Goal: Task Accomplishment & Management: Use online tool/utility

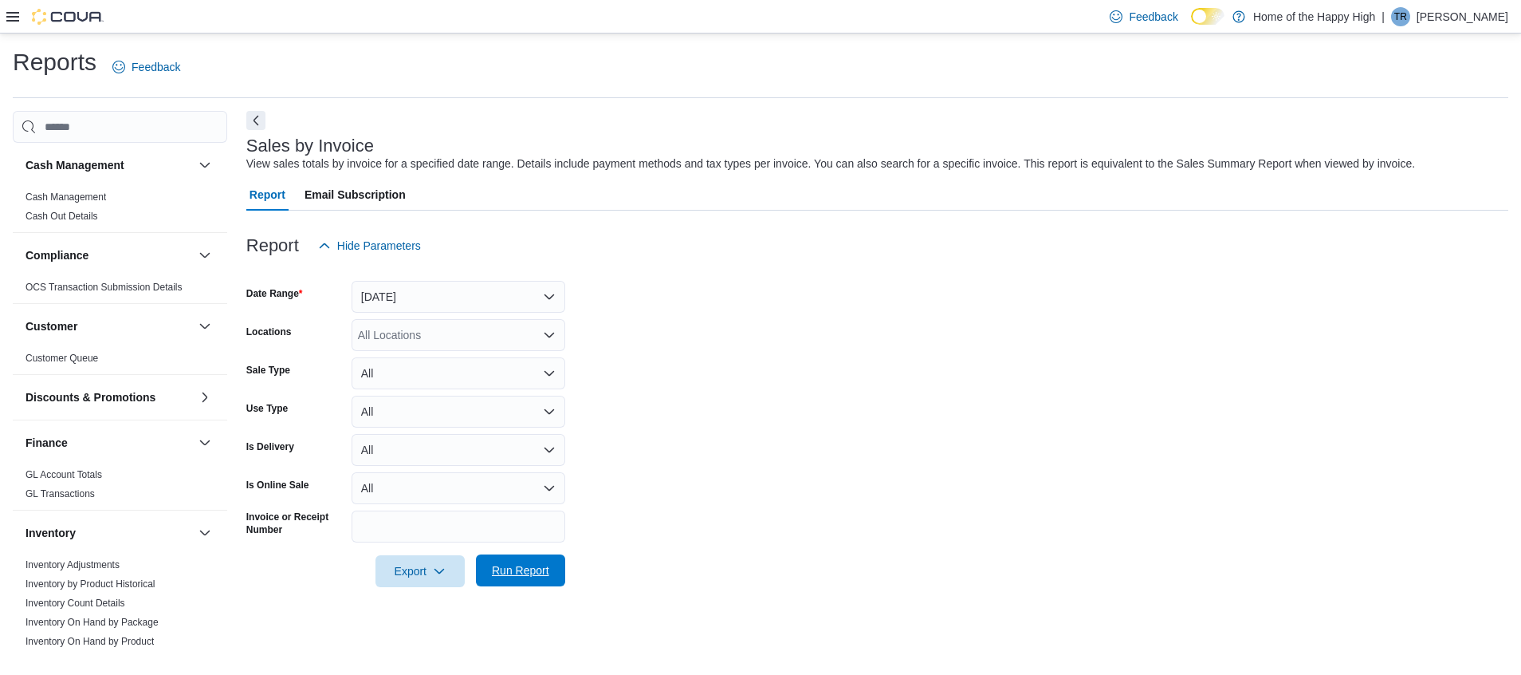
click at [525, 574] on span "Run Report" at bounding box center [520, 570] width 57 height 16
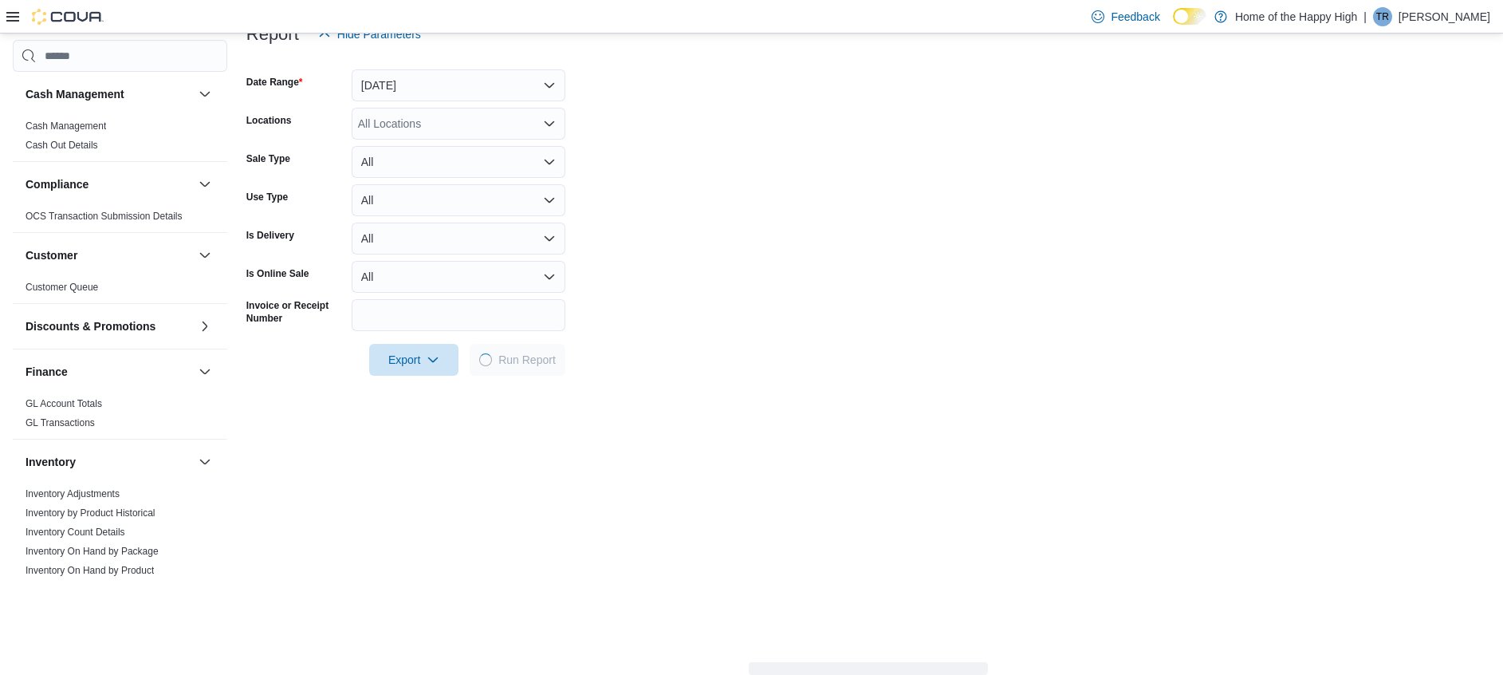
scroll to position [57, 0]
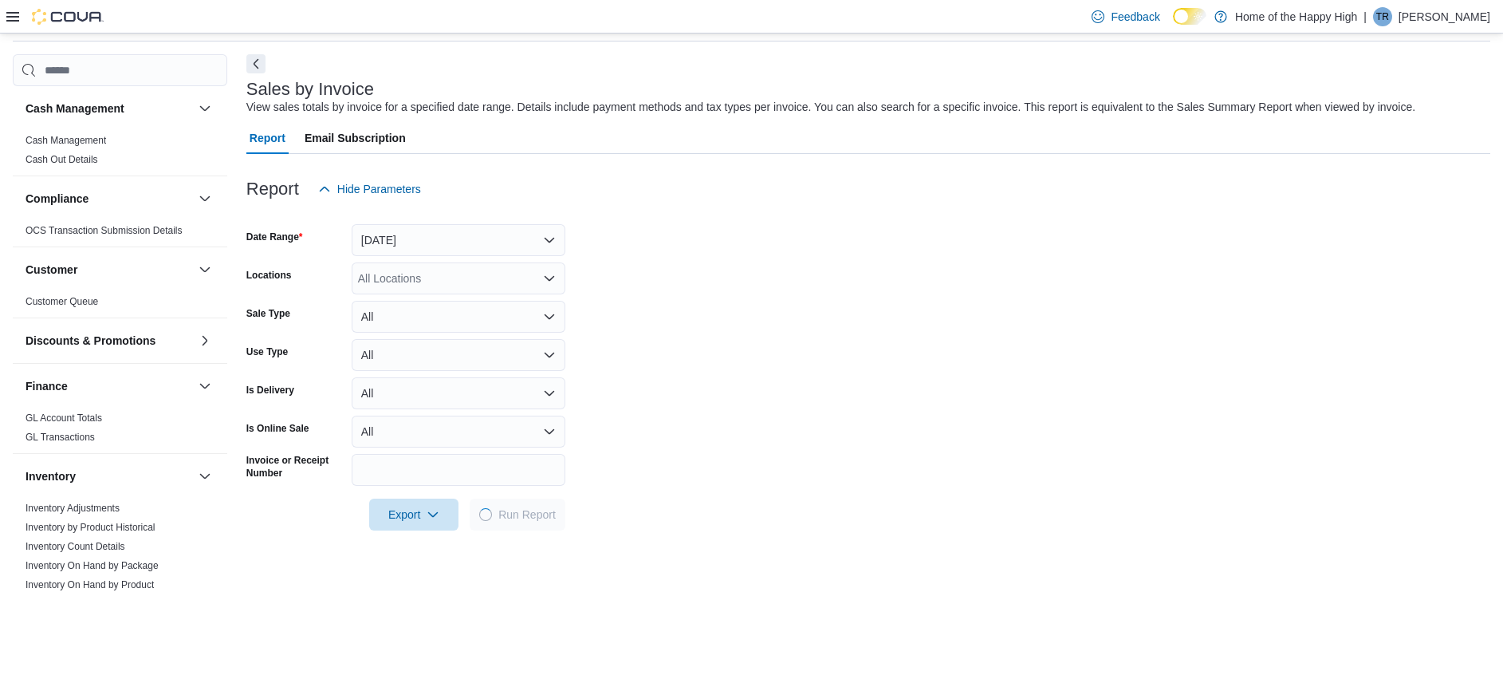
click at [529, 225] on form "Date Range Yesterday Locations All Locations Sale Type All Use Type All Is Deli…" at bounding box center [868, 367] width 1244 height 325
drag, startPoint x: 529, startPoint y: 225, endPoint x: 525, endPoint y: 237, distance: 12.6
click at [525, 237] on button "[DATE]" at bounding box center [459, 240] width 214 height 32
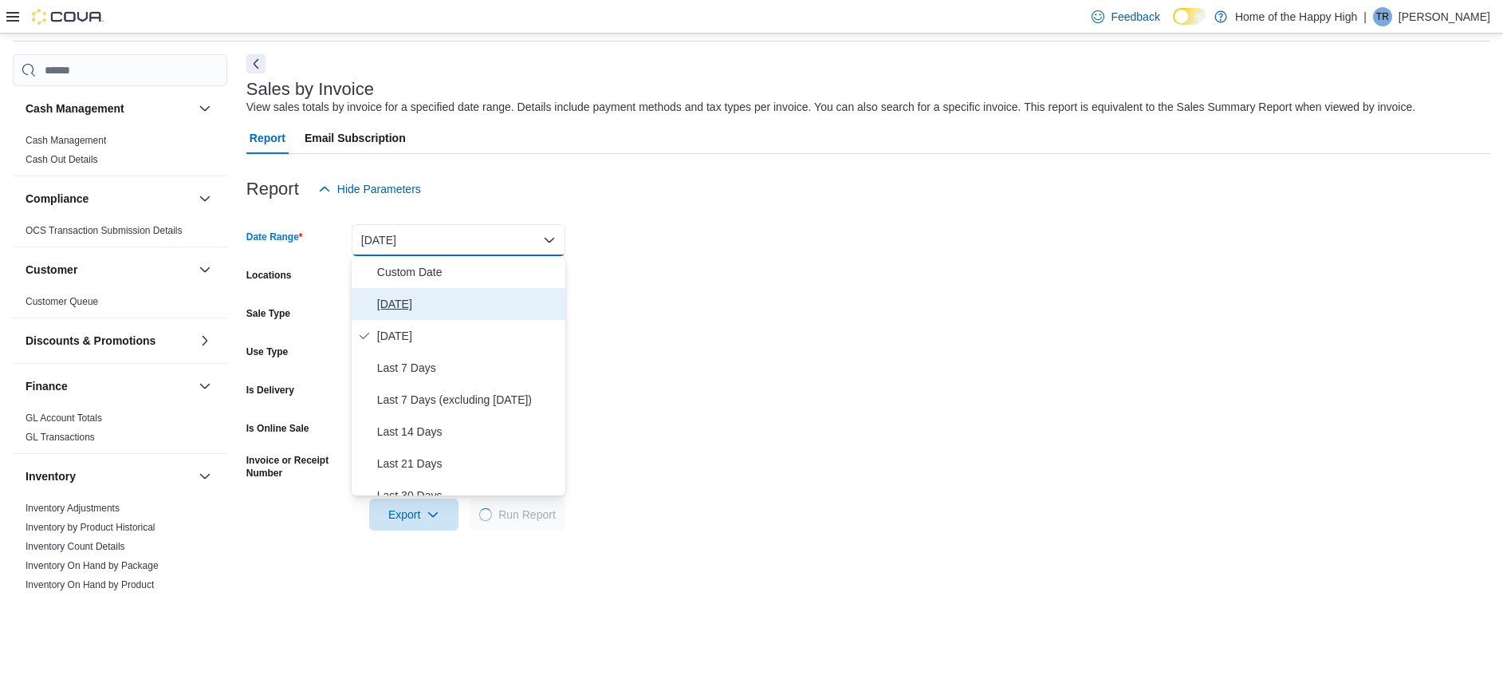
click at [472, 297] on span "[DATE]" at bounding box center [468, 303] width 182 height 19
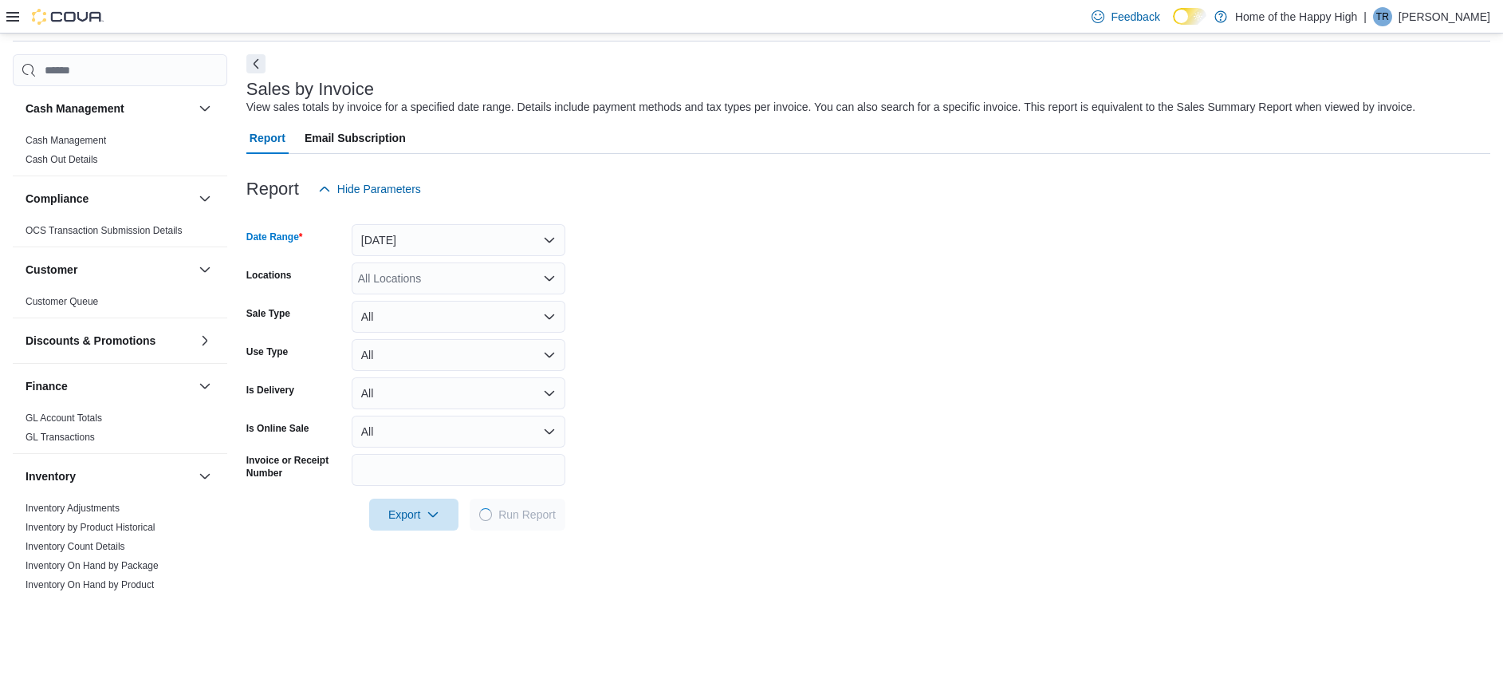
click at [521, 276] on div "All Locations" at bounding box center [459, 278] width 214 height 32
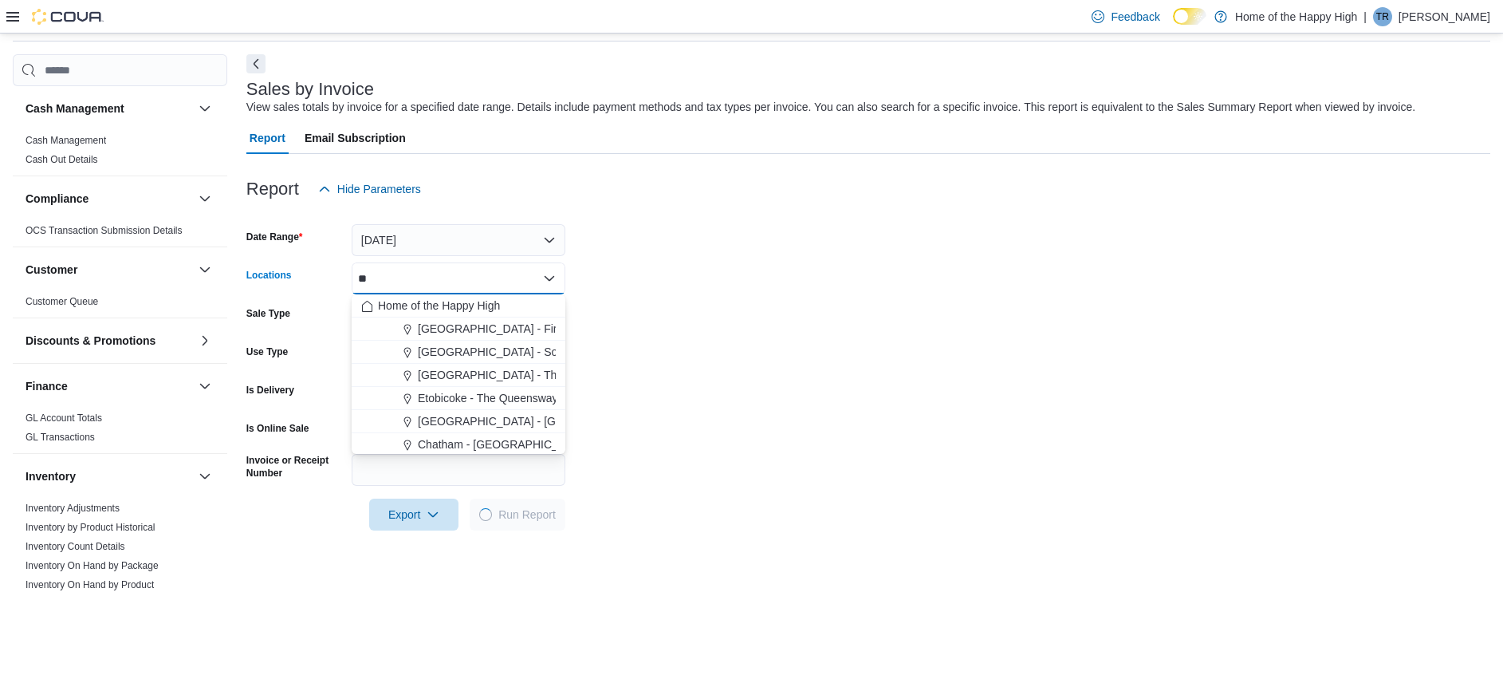
type input "***"
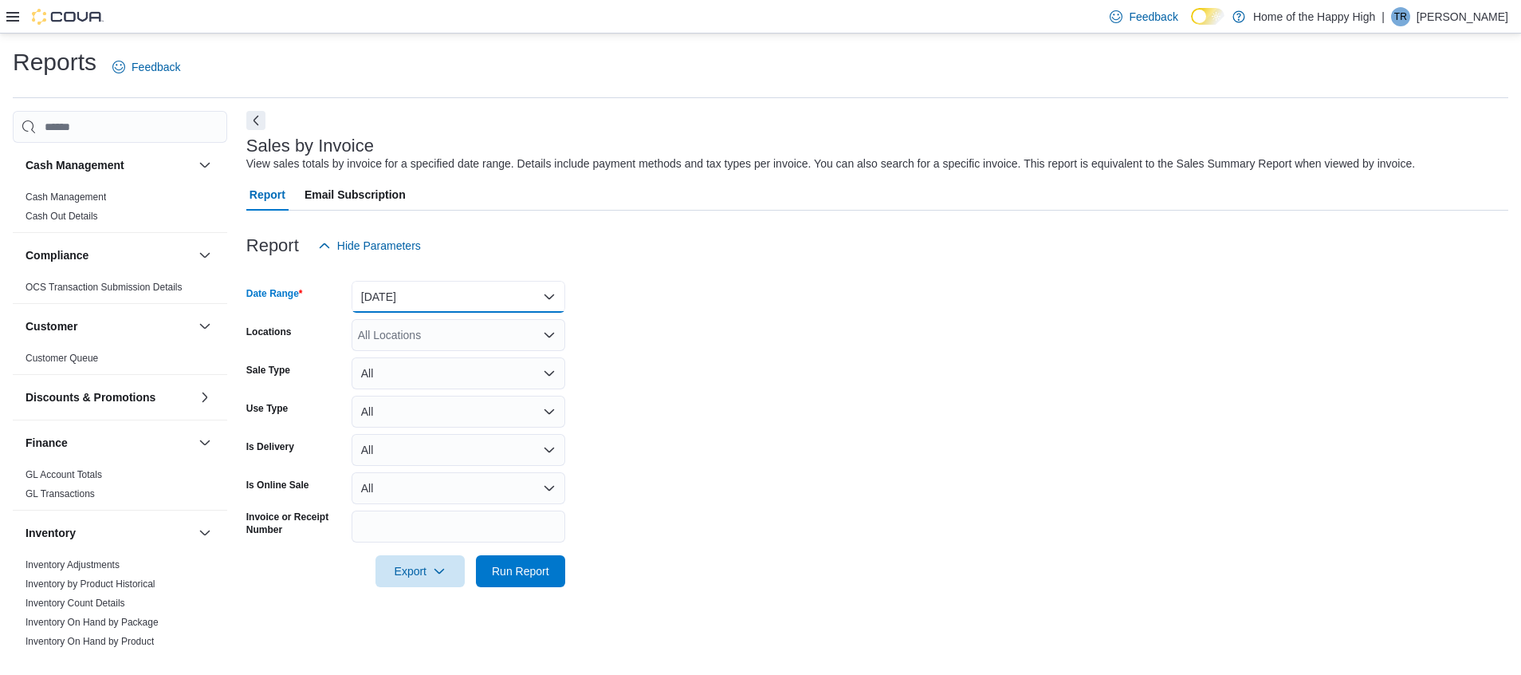
click at [494, 299] on button "[DATE]" at bounding box center [459, 297] width 214 height 32
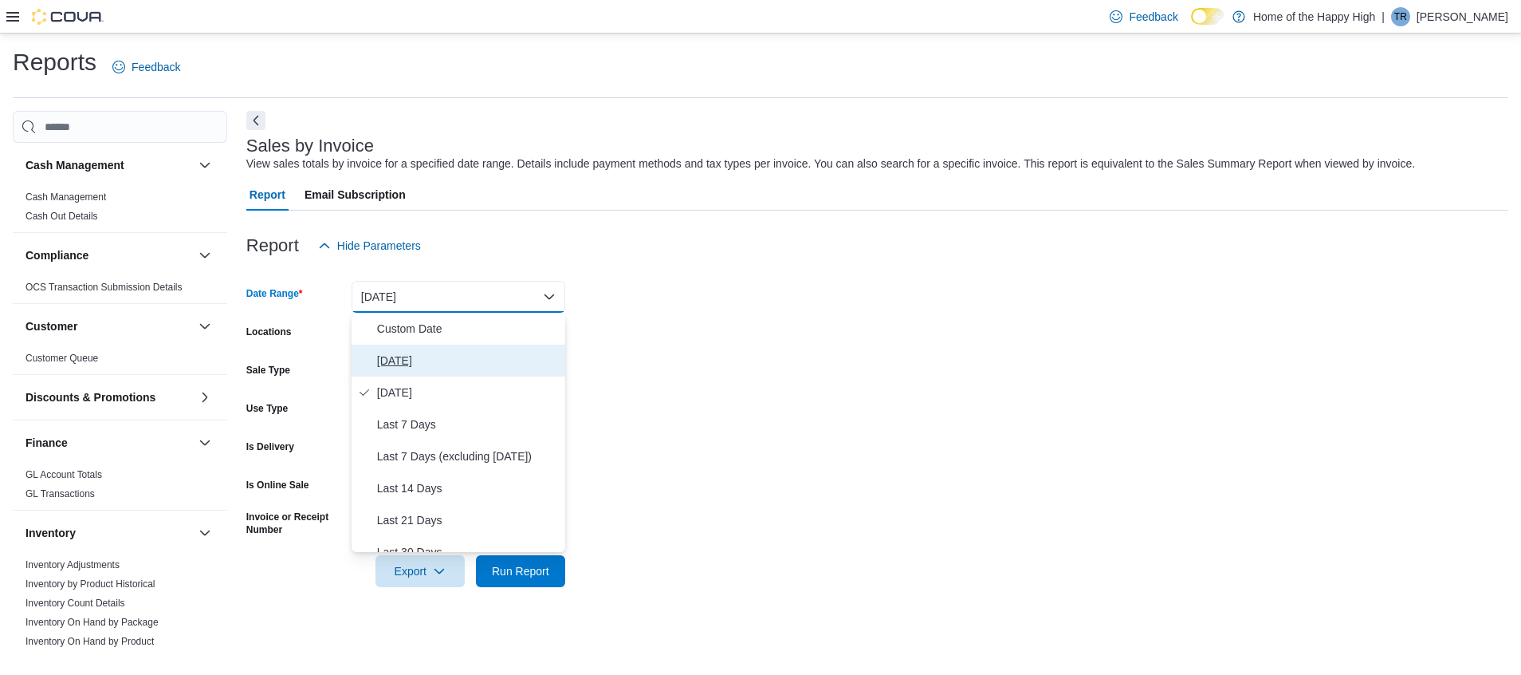
drag, startPoint x: 475, startPoint y: 359, endPoint x: 472, endPoint y: 344, distance: 14.7
click at [475, 356] on span "[DATE]" at bounding box center [468, 360] width 182 height 19
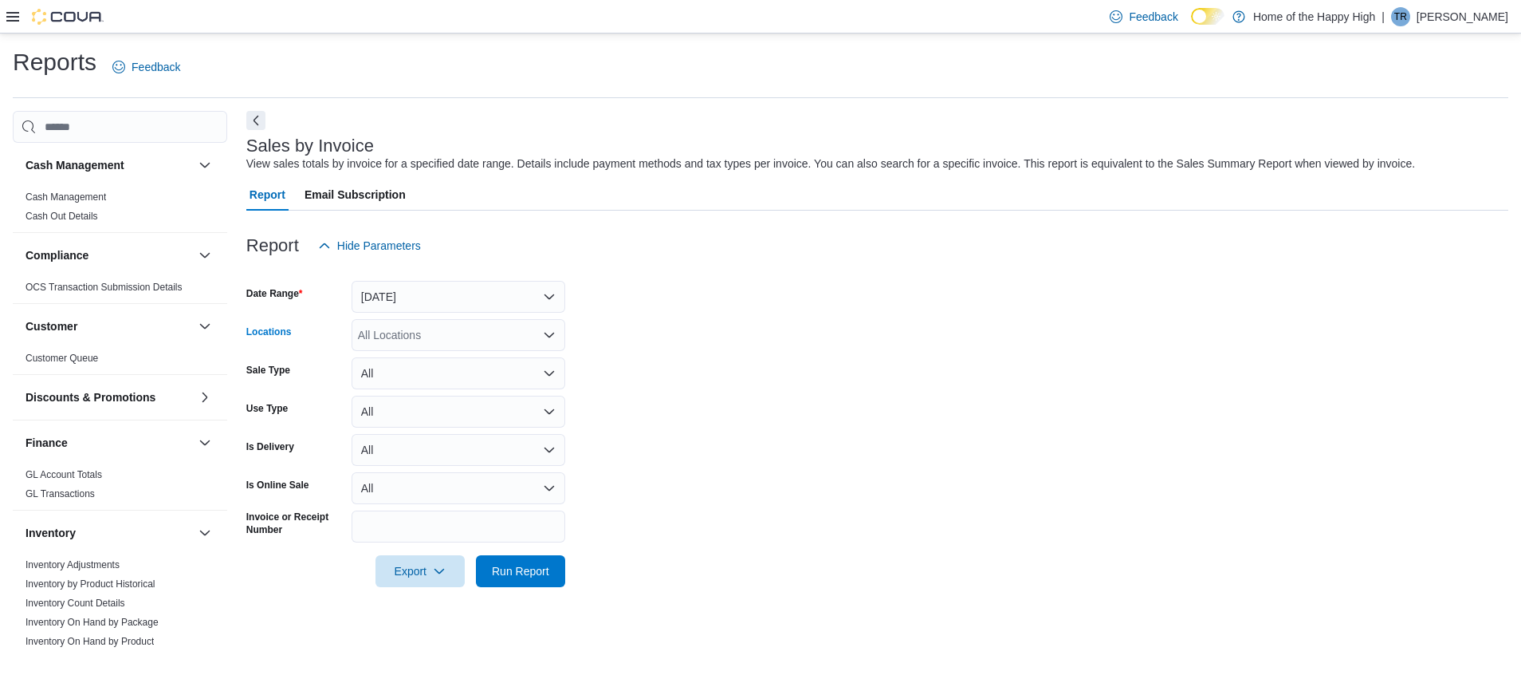
click at [470, 335] on div "All Locations" at bounding box center [459, 335] width 214 height 32
type input "***"
click at [467, 352] on button "North Bay - [PERSON_NAME] Terrace - Fire & Flower" at bounding box center [459, 362] width 214 height 23
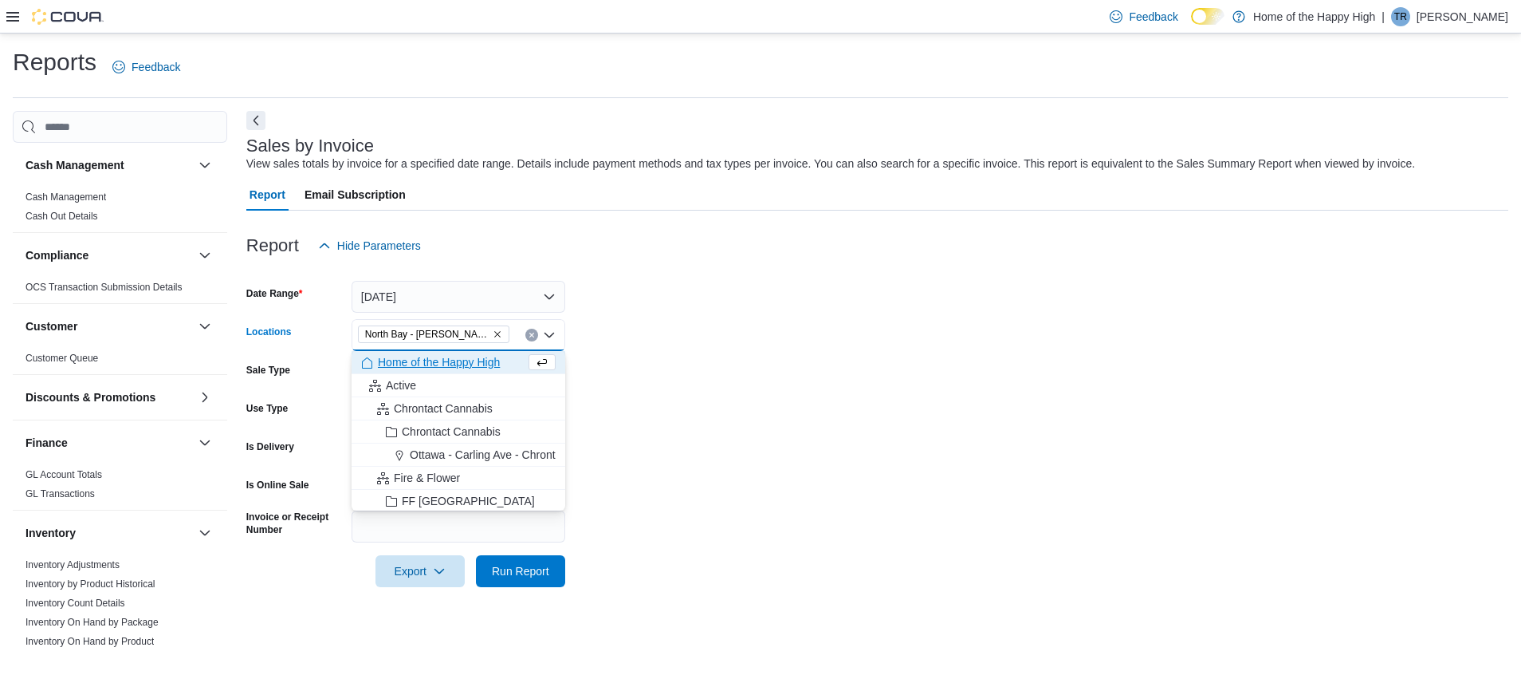
click at [697, 428] on form "Date Range [DATE] Locations [GEOGRAPHIC_DATA] - [GEOGRAPHIC_DATA] Terrace - Fir…" at bounding box center [877, 424] width 1262 height 325
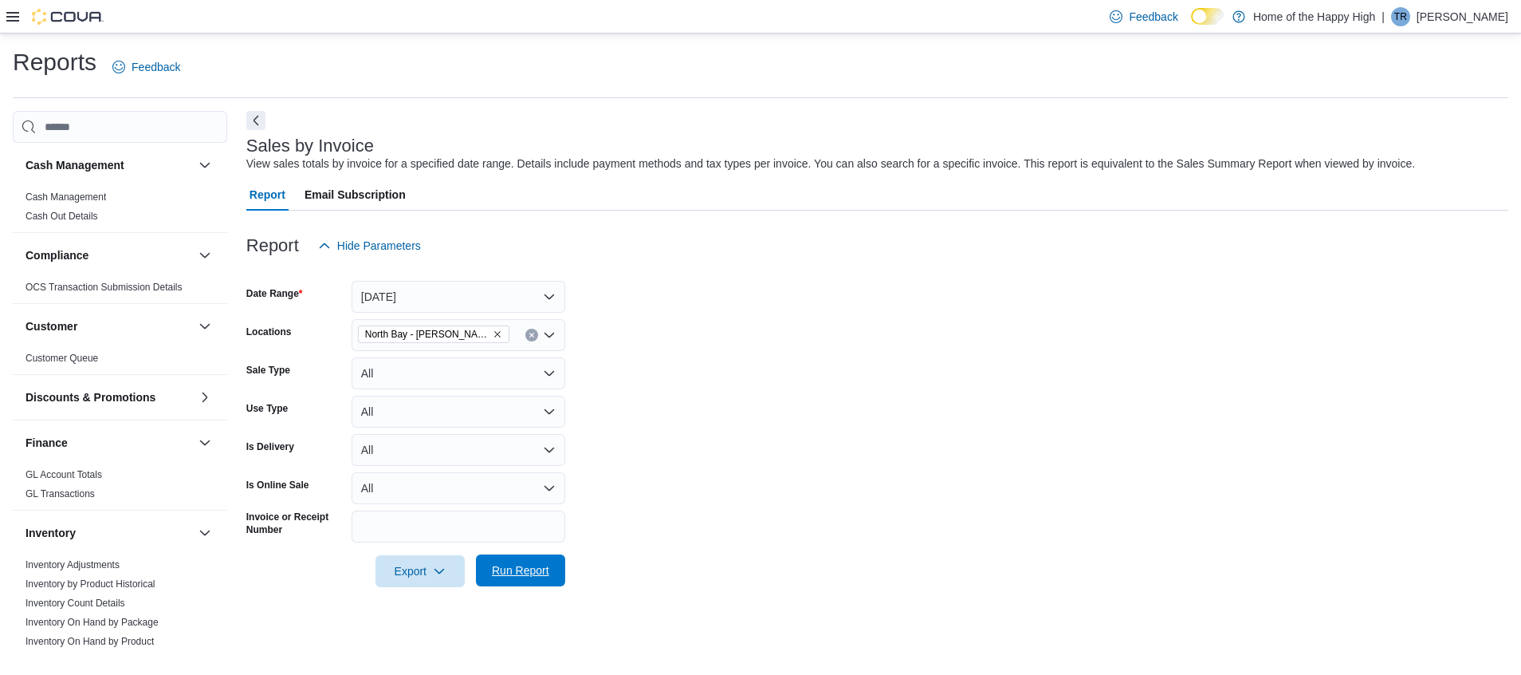
click at [538, 569] on span "Run Report" at bounding box center [520, 570] width 57 height 16
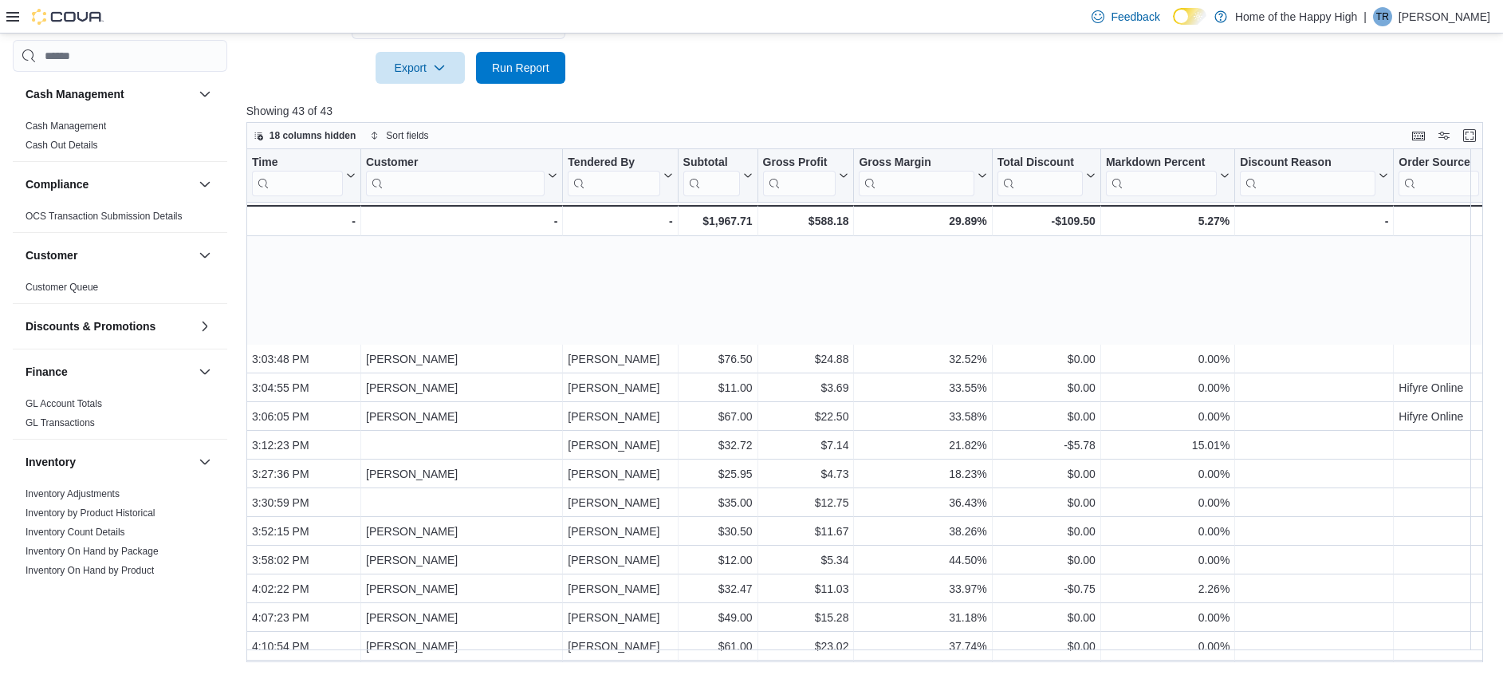
scroll to position [820, 0]
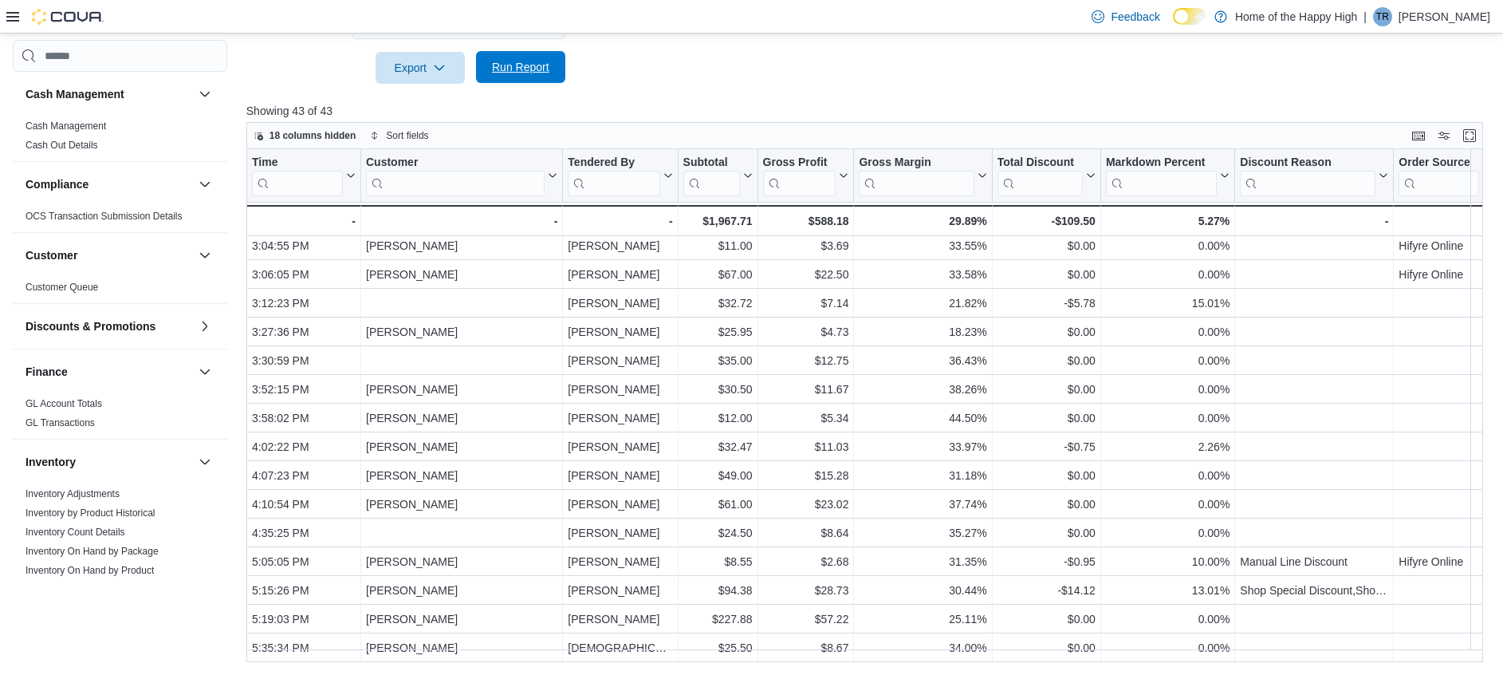
click at [501, 69] on span "Run Report" at bounding box center [520, 67] width 57 height 16
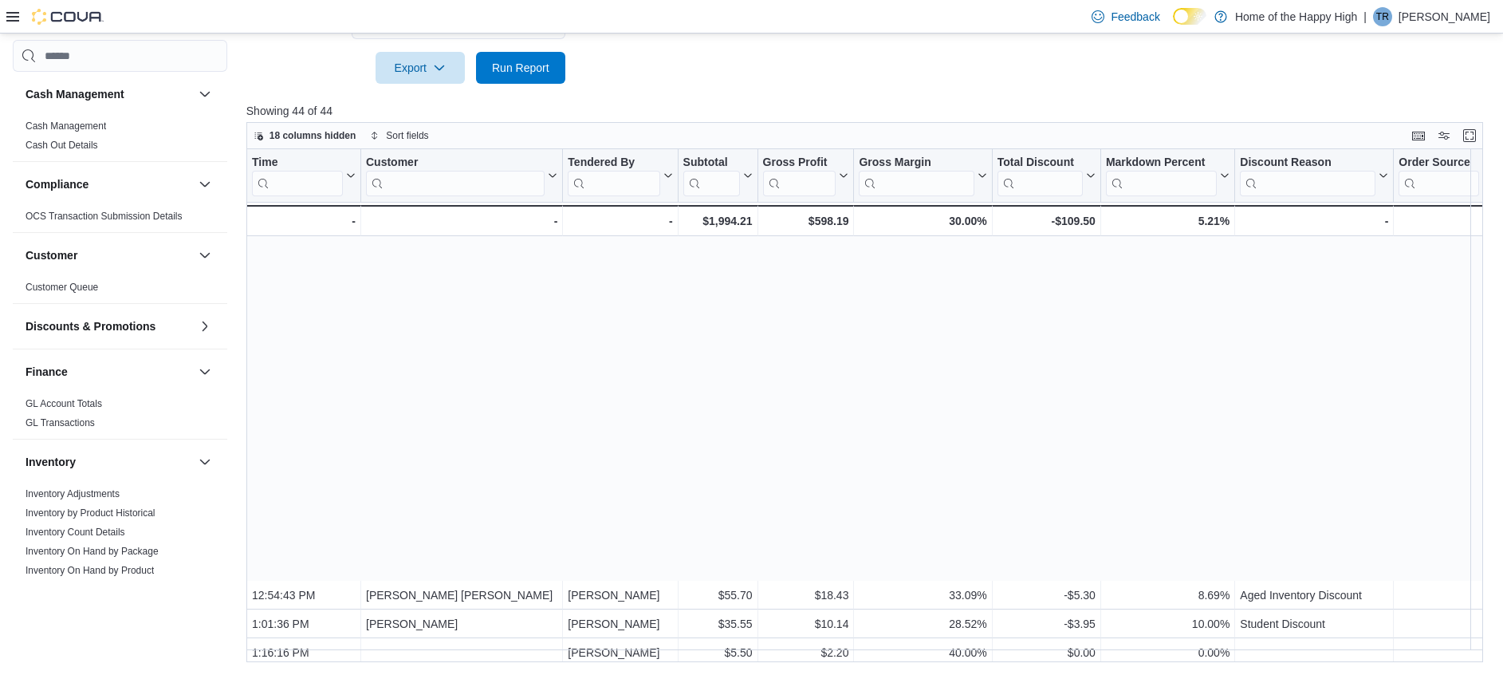
scroll to position [849, 0]
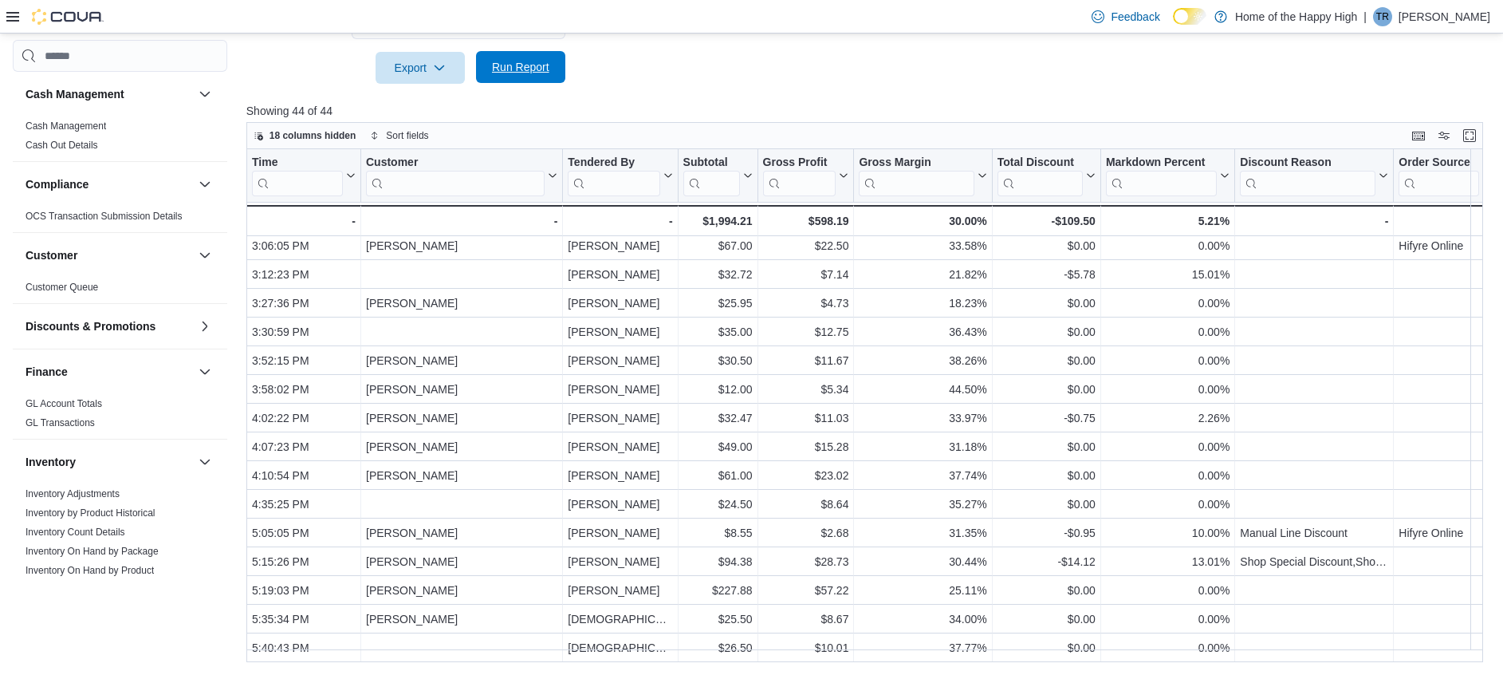
click at [497, 68] on span "Run Report" at bounding box center [520, 67] width 57 height 16
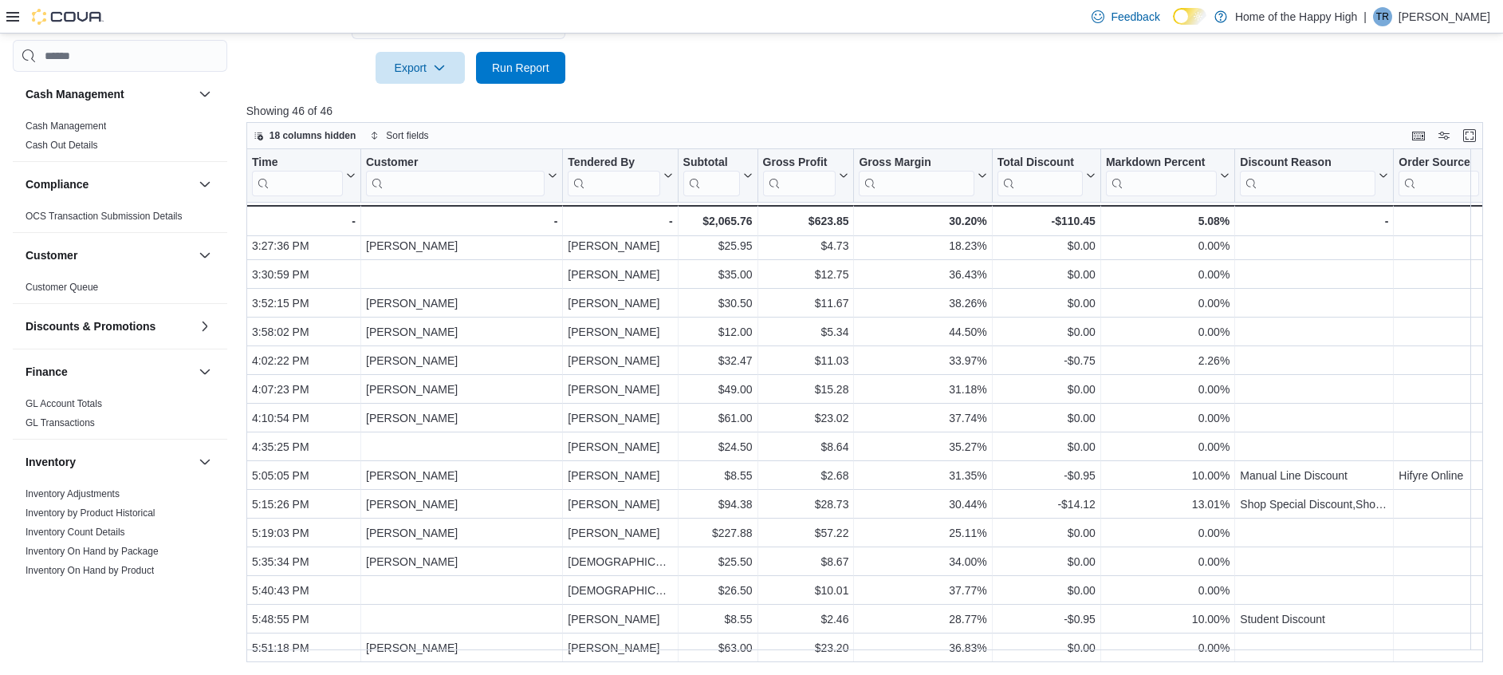
scroll to position [907, 0]
click at [491, 77] on span "Run Report" at bounding box center [521, 67] width 70 height 32
